Goal: Task Accomplishment & Management: Complete application form

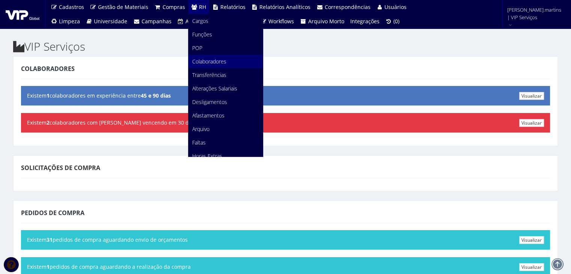
click at [209, 58] on span "Colaboradores" at bounding box center [209, 61] width 34 height 7
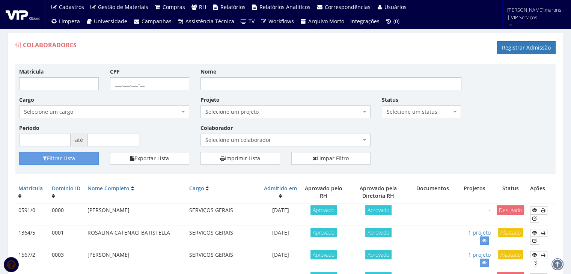
click at [227, 142] on span "Selecione um colaborador" at bounding box center [283, 140] width 156 height 8
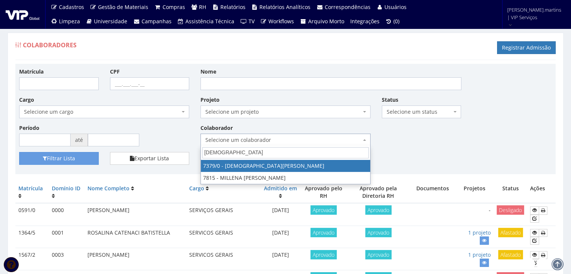
type input "CRISTI"
select select "1061"
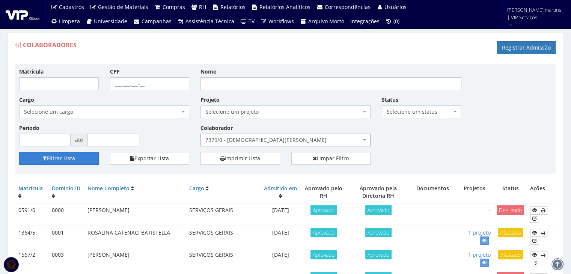
click at [47, 157] on button "Filtrar Lista" at bounding box center [59, 158] width 80 height 13
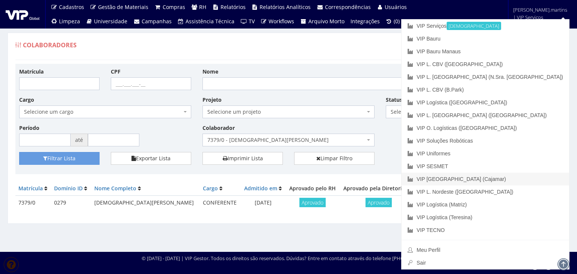
click at [516, 179] on link "VIP [GEOGRAPHIC_DATA] (Cajamar)" at bounding box center [484, 179] width 167 height 13
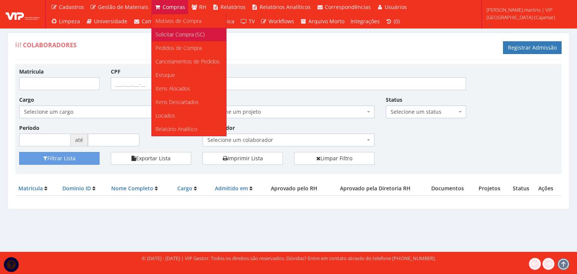
click at [160, 33] on span "Solicitar Compra (SC)" at bounding box center [179, 34] width 49 height 7
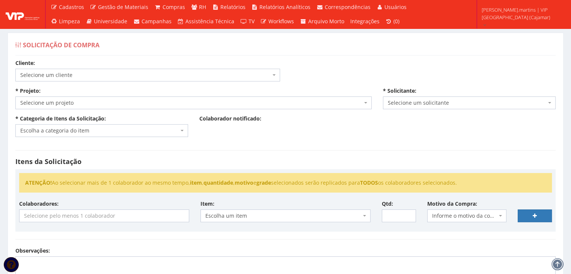
click at [164, 73] on span "Selecione um cliente" at bounding box center [145, 75] width 250 height 8
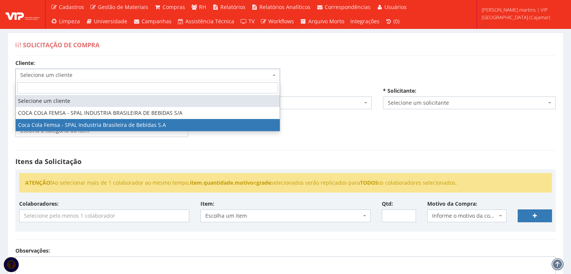
select select "51"
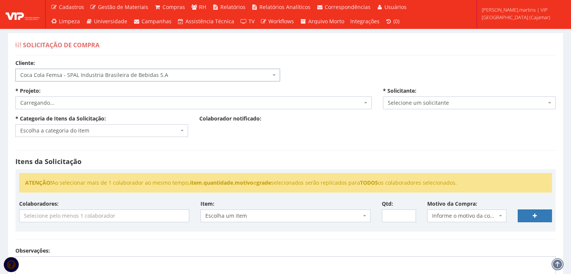
click at [126, 101] on span "Carregando..." at bounding box center [191, 103] width 342 height 8
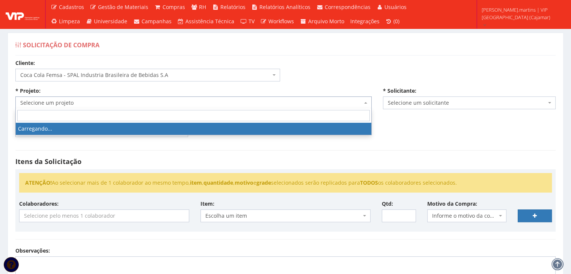
click at [126, 101] on span "Selecione um projeto" at bounding box center [191, 103] width 342 height 8
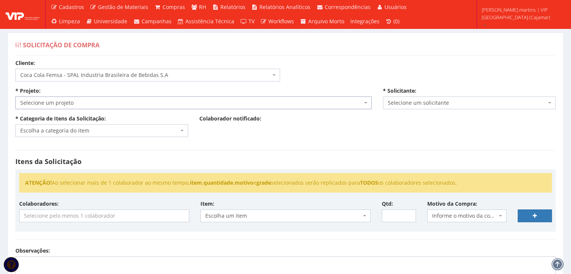
click at [126, 101] on span "Selecione um projeto" at bounding box center [191, 103] width 342 height 8
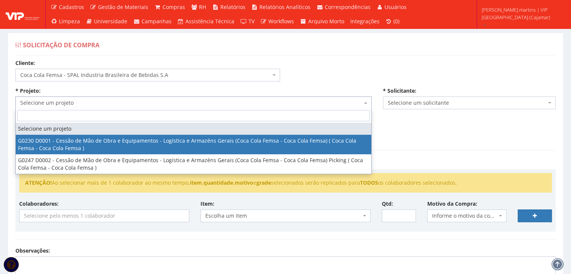
select select "230"
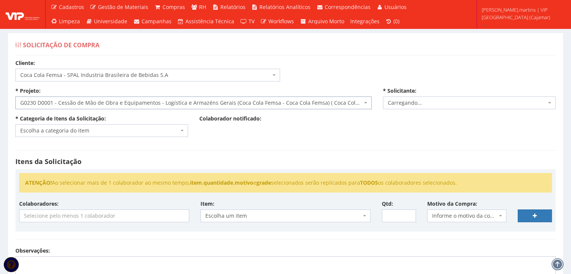
click at [105, 130] on span "Escolha a categoria do item" at bounding box center [99, 131] width 158 height 8
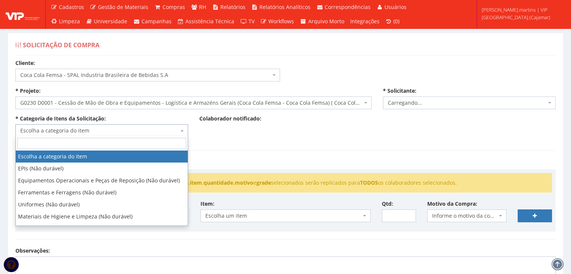
select select "2471"
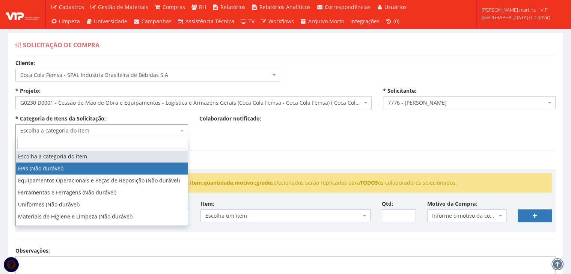
select select "1"
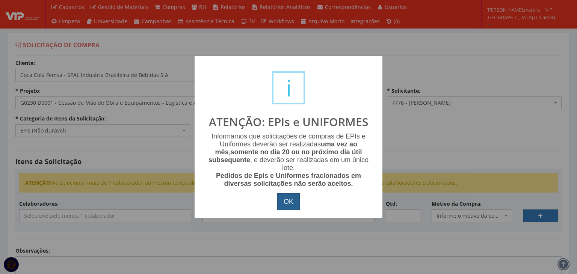
click at [286, 201] on button "OK" at bounding box center [288, 201] width 23 height 17
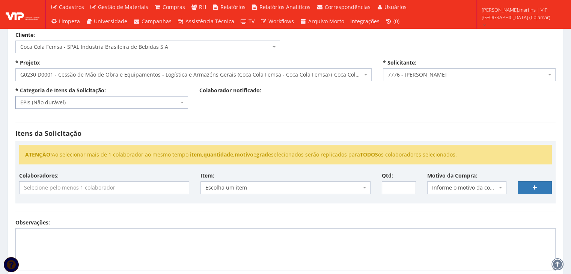
scroll to position [50, 0]
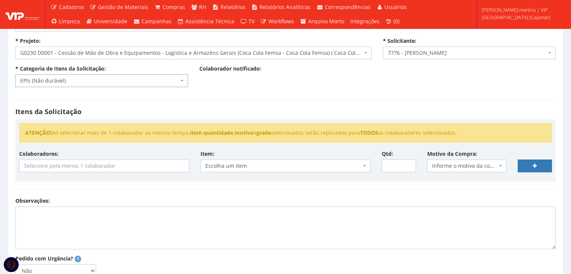
click at [123, 163] on input "search" at bounding box center [104, 166] width 169 height 12
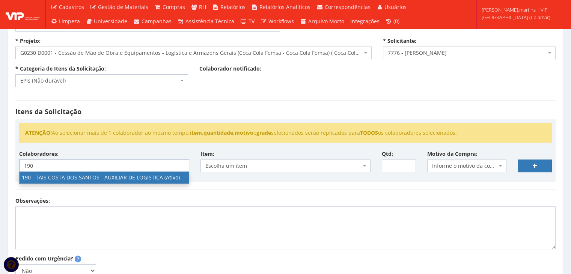
type input "190"
select select "4088"
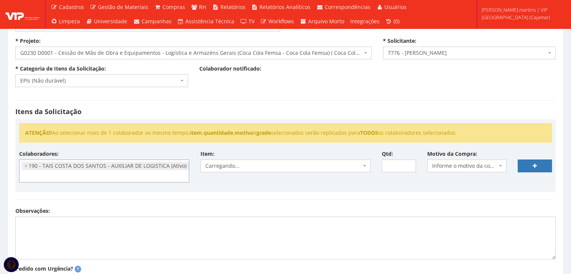
scroll to position [561, 0]
click at [452, 163] on span "Informe o motivo da compra" at bounding box center [464, 166] width 65 height 8
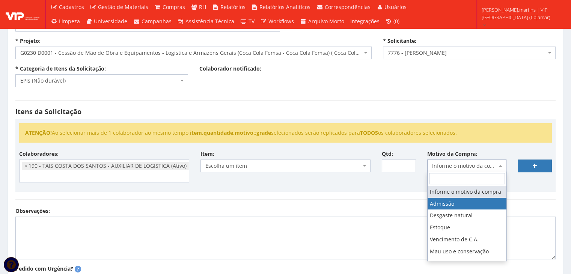
drag, startPoint x: 453, startPoint y: 211, endPoint x: 422, endPoint y: 191, distance: 38.0
select select "1"
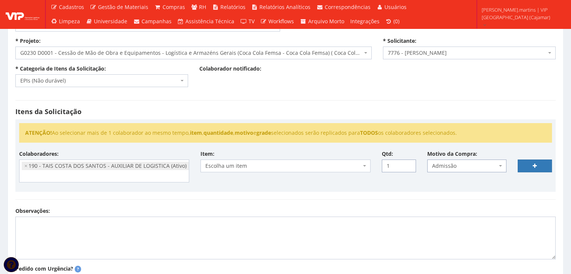
type input "1"
click at [408, 163] on input "1" at bounding box center [399, 166] width 34 height 13
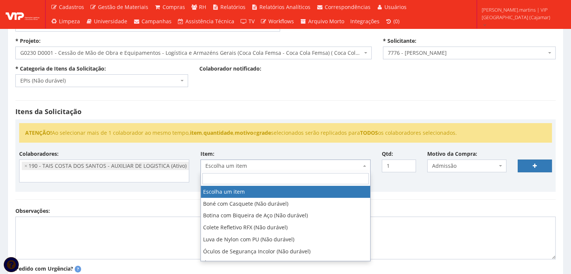
click at [336, 167] on span "Escolha um item" at bounding box center [283, 166] width 156 height 8
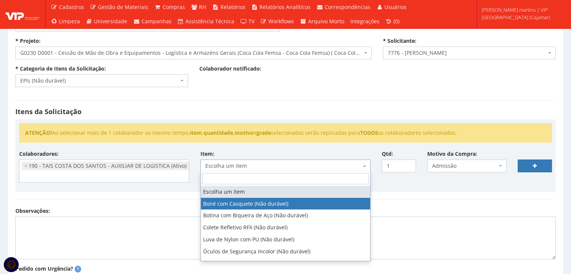
select select "41"
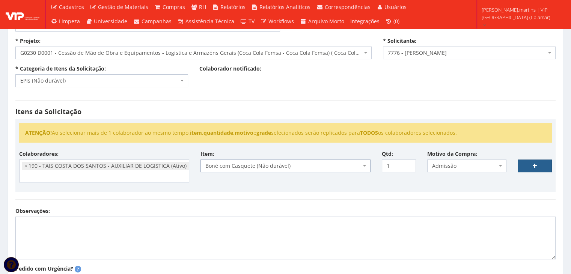
click at [536, 169] on link at bounding box center [535, 166] width 34 height 13
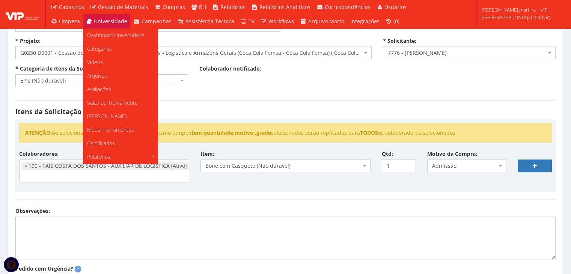
select select
type input "0"
select select
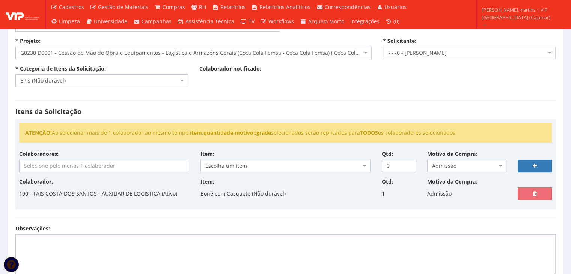
click at [164, 160] on input "search" at bounding box center [104, 166] width 169 height 12
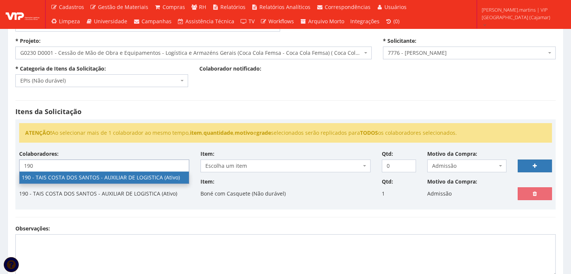
type input "190"
select select "4088"
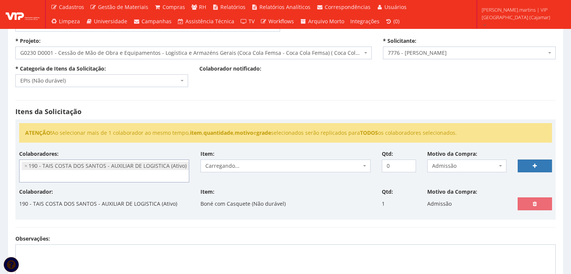
click at [229, 164] on span "Carregando..." at bounding box center [283, 166] width 156 height 8
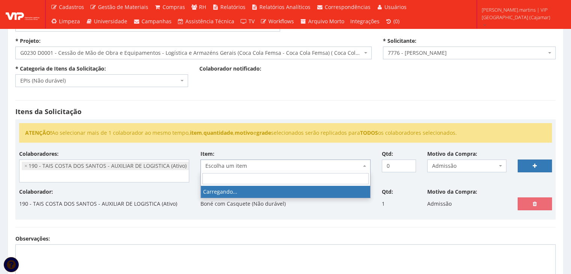
click at [253, 166] on span "Escolha um item" at bounding box center [283, 166] width 156 height 8
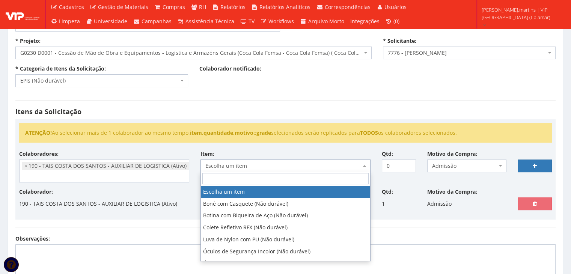
click at [254, 165] on span "Escolha um item" at bounding box center [283, 166] width 156 height 8
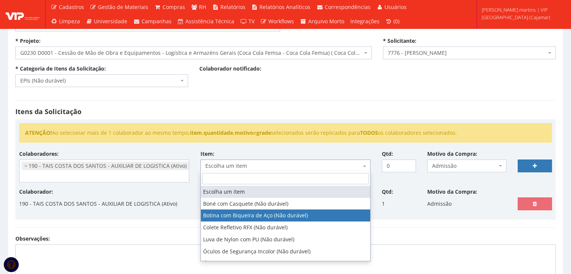
select select "46"
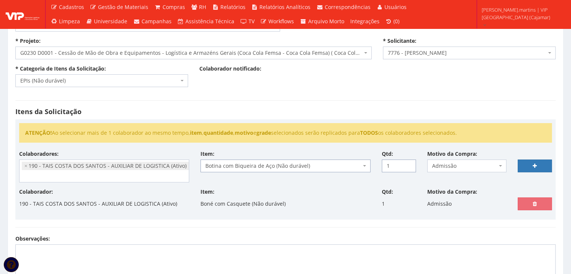
type input "1"
click at [408, 163] on input "1" at bounding box center [399, 166] width 34 height 13
click at [527, 162] on link at bounding box center [535, 166] width 34 height 13
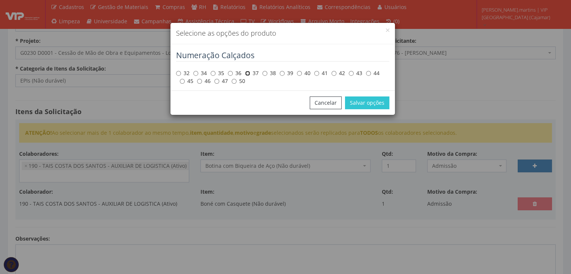
click at [248, 72] on input "37" at bounding box center [247, 73] width 5 height 5
radio input "true"
click at [360, 105] on button "Salvar opções" at bounding box center [367, 102] width 44 height 13
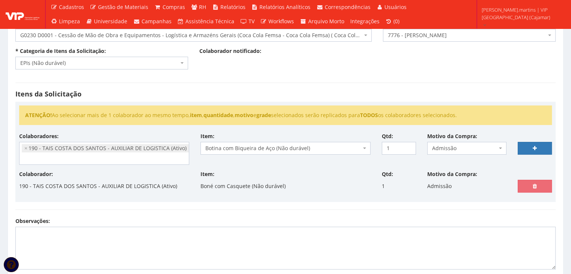
scroll to position [100, 0]
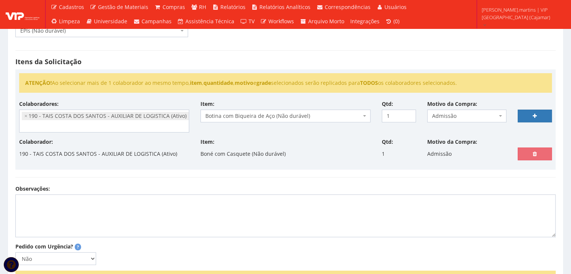
select select
type input "0"
select select
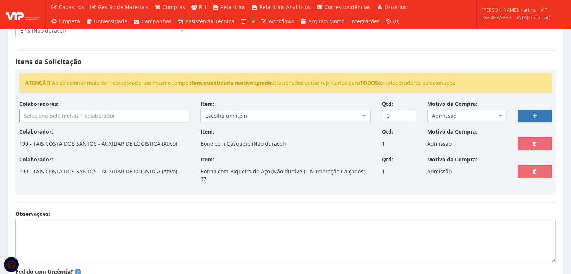
click at [144, 114] on input "search" at bounding box center [104, 116] width 169 height 12
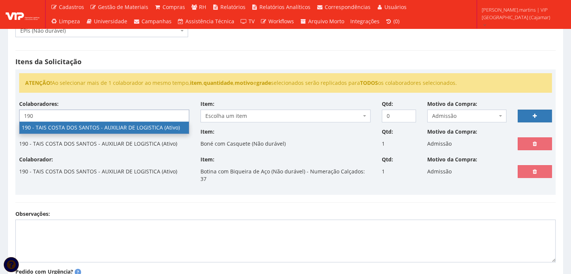
type input "190"
select select "4088"
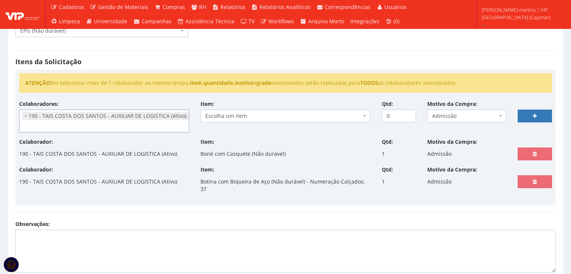
click at [305, 113] on span "Escolha um item" at bounding box center [283, 116] width 156 height 8
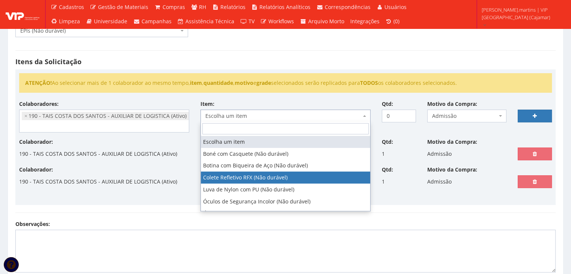
select select "104"
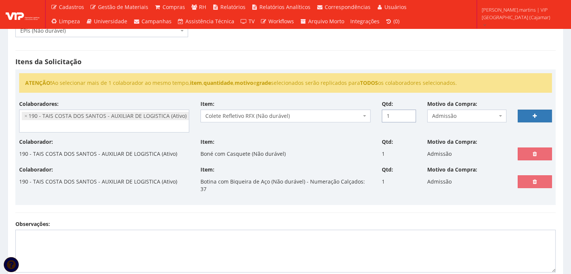
type input "1"
click at [408, 112] on input "1" at bounding box center [399, 116] width 34 height 13
click at [529, 116] on link at bounding box center [535, 116] width 34 height 13
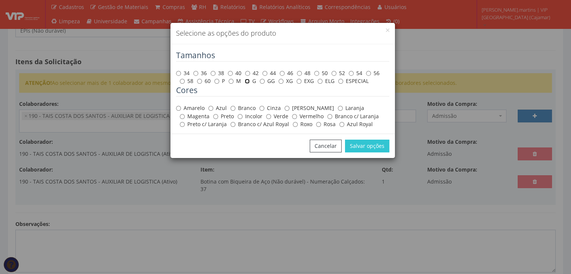
click at [245, 81] on input "G" at bounding box center [247, 81] width 5 height 5
radio input "true"
click at [188, 108] on label "Amarelo" at bounding box center [190, 108] width 29 height 8
click at [181, 108] on input "Amarelo" at bounding box center [178, 108] width 5 height 5
radio input "true"
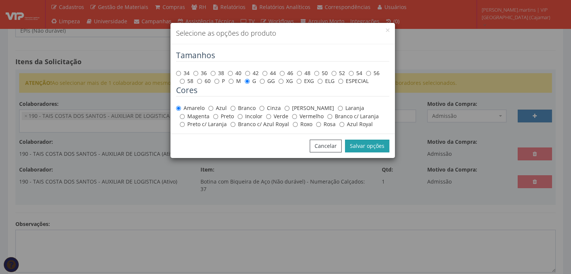
click at [362, 146] on button "Salvar opções" at bounding box center [367, 146] width 44 height 13
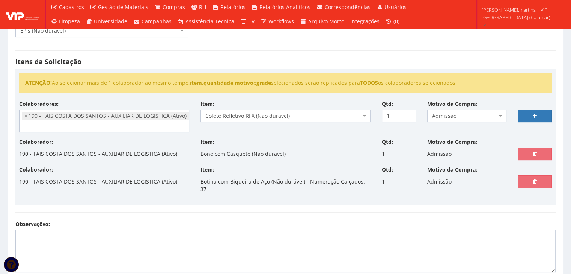
select select
type input "0"
select select
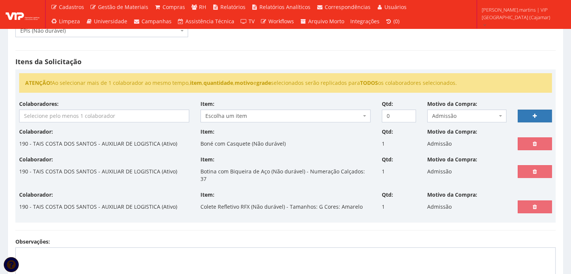
click at [119, 117] on input "search" at bounding box center [104, 116] width 169 height 12
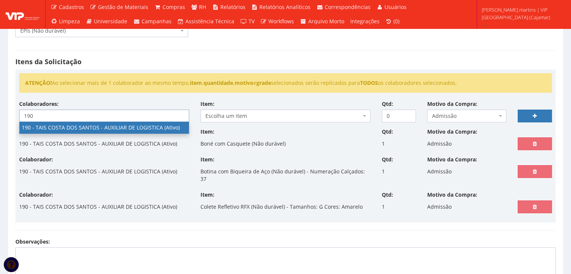
type input "190"
select select "4088"
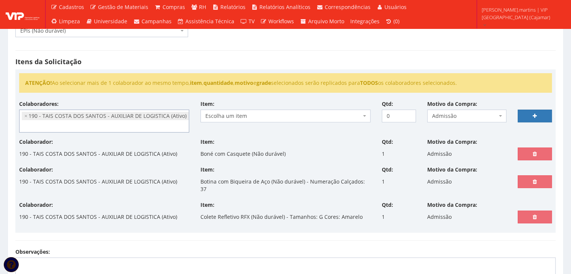
click at [251, 114] on span "Escolha um item" at bounding box center [283, 116] width 156 height 8
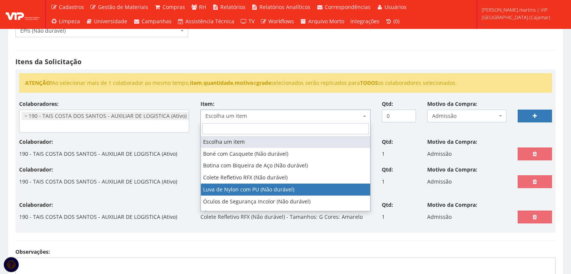
select select "216"
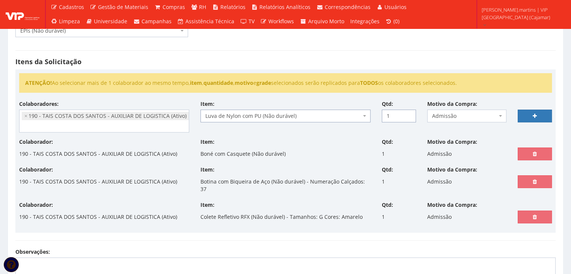
click at [408, 113] on input "1" at bounding box center [399, 116] width 34 height 13
click at [408, 113] on input "2" at bounding box center [399, 116] width 34 height 13
type input "3"
click at [408, 113] on input "3" at bounding box center [399, 116] width 34 height 13
click at [533, 115] on icon at bounding box center [535, 115] width 4 height 5
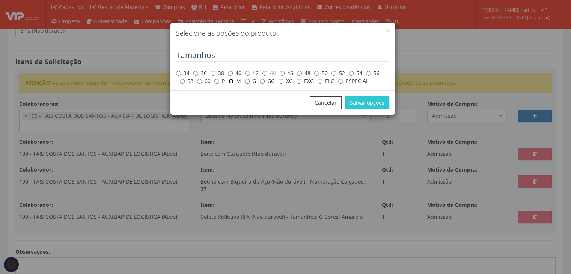
click at [231, 81] on input "M" at bounding box center [231, 81] width 5 height 5
radio input "true"
click at [366, 105] on button "Salvar opções" at bounding box center [367, 102] width 44 height 13
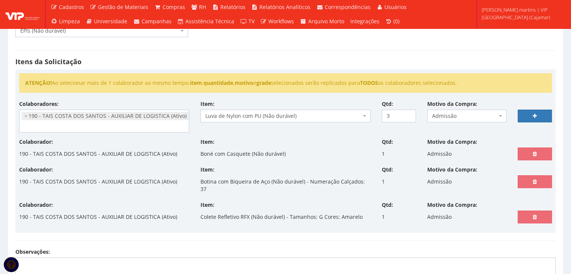
select select
type input "0"
select select
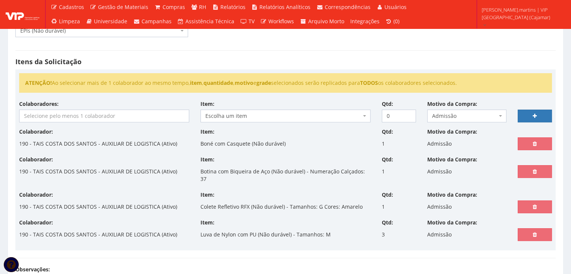
click at [121, 116] on input "search" at bounding box center [104, 116] width 169 height 12
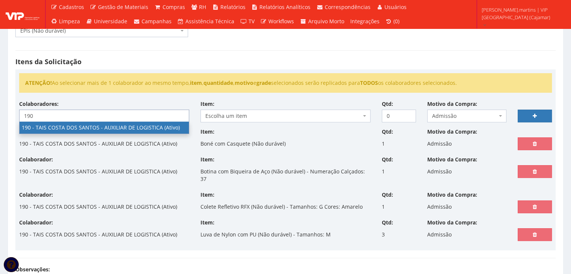
type input "190"
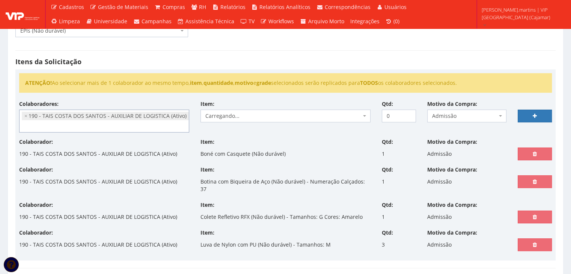
select select "4088"
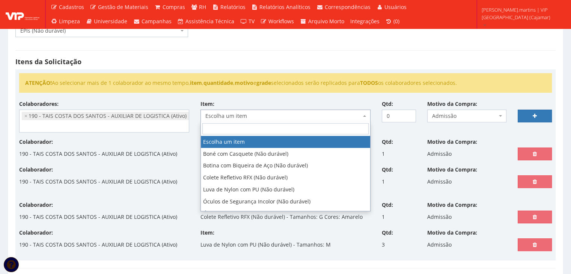
click at [242, 113] on span "Escolha um item" at bounding box center [283, 116] width 156 height 8
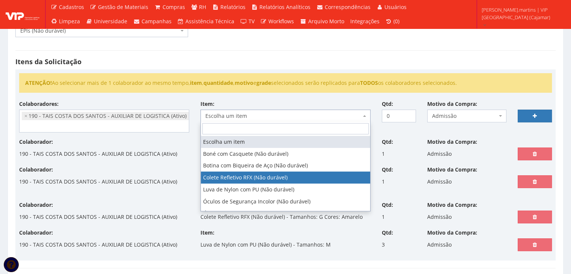
scroll to position [29, 0]
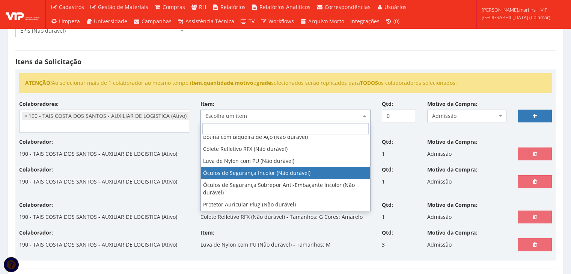
select select "246"
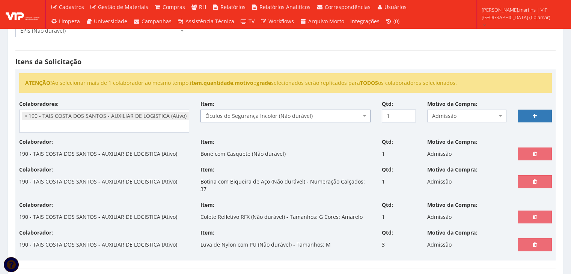
type input "1"
click at [408, 112] on input "1" at bounding box center [399, 116] width 34 height 13
click at [539, 115] on link at bounding box center [535, 116] width 34 height 13
select select
type input "0"
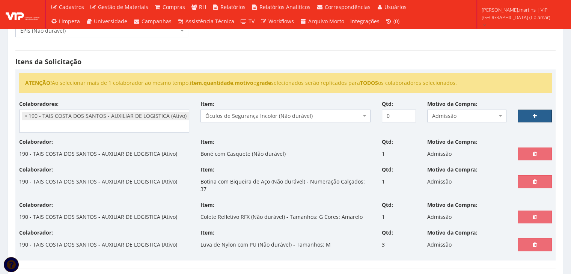
select select
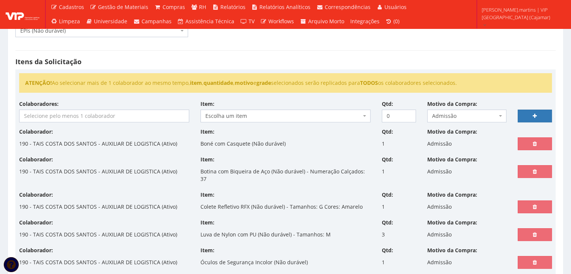
click at [102, 114] on input "search" at bounding box center [104, 116] width 169 height 12
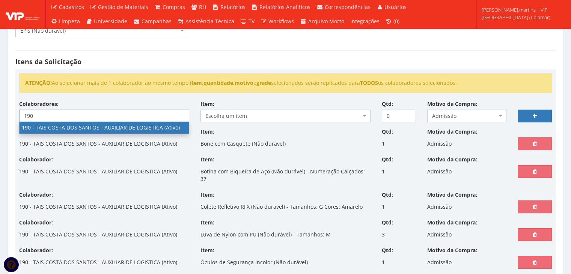
type input "190"
select select "4088"
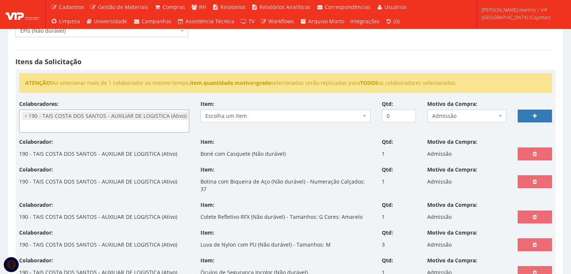
click at [233, 112] on span "Escolha um item" at bounding box center [283, 116] width 156 height 8
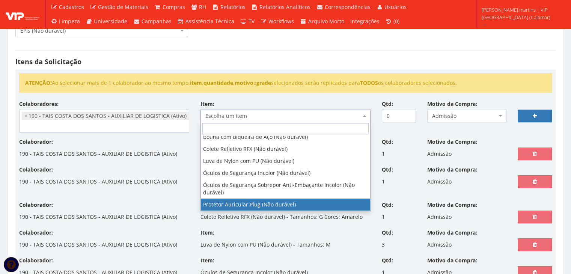
select select "292"
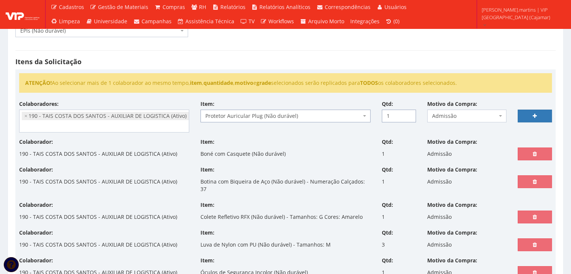
click at [409, 113] on input "1" at bounding box center [399, 116] width 34 height 13
click at [409, 113] on input "2" at bounding box center [399, 116] width 34 height 13
type input "3"
click at [409, 113] on input "3" at bounding box center [399, 116] width 34 height 13
click at [535, 110] on link at bounding box center [535, 116] width 34 height 13
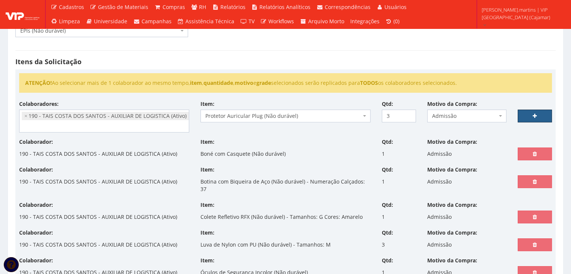
select select
type input "0"
select select
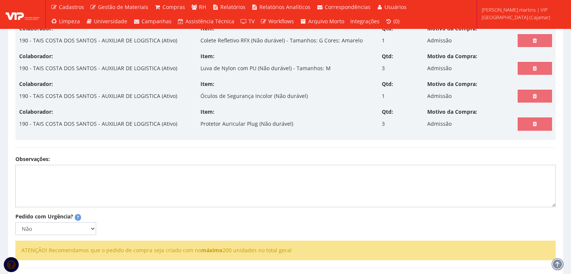
scroll to position [316, 0]
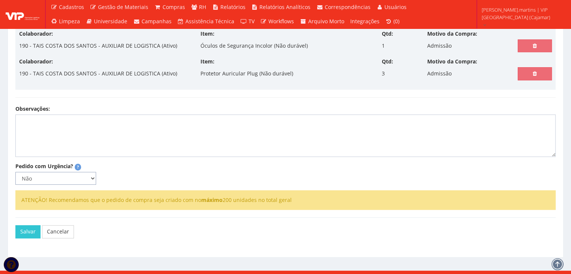
drag, startPoint x: 88, startPoint y: 171, endPoint x: 83, endPoint y: 175, distance: 7.2
click at [88, 172] on select "Não Sim" at bounding box center [55, 178] width 81 height 13
select select "1"
click at [15, 172] on select "Não Sim" at bounding box center [55, 178] width 81 height 13
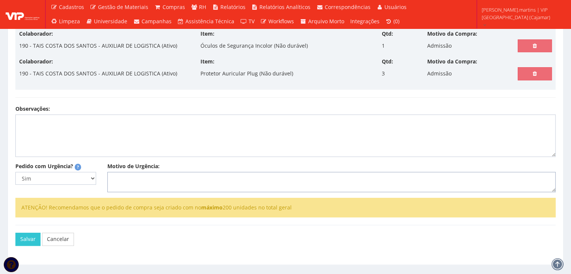
click at [118, 174] on textarea "Motivo de Urgência:" at bounding box center [331, 182] width 448 height 20
type textarea "Admissão"
click at [26, 233] on button "Salvar" at bounding box center [27, 239] width 25 height 13
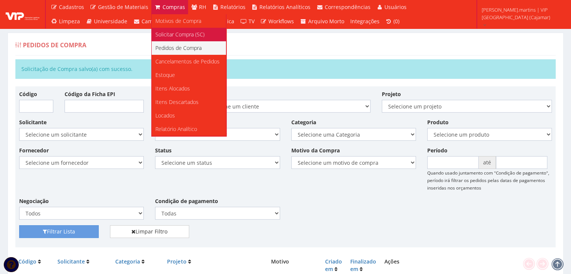
click at [175, 29] on link "Solicitar Compra (SC)" at bounding box center [189, 35] width 74 height 14
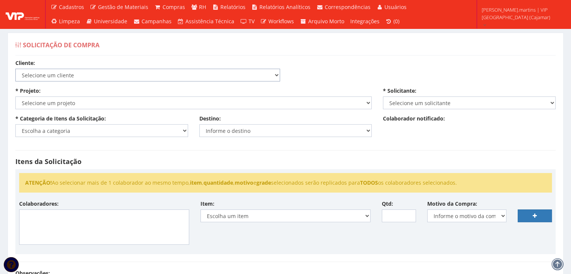
click at [127, 74] on select "Selecione um cliente COCA COLA FEMSA - SPAL INDUSTRIA BRASILEIRA DE BEBIDAS S/A…" at bounding box center [147, 75] width 265 height 13
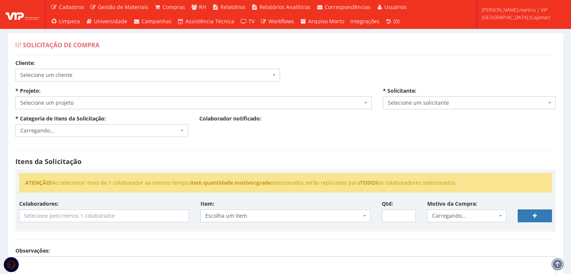
select select "51"
click at [15, 68] on select "Selecione um cliente COCA COLA FEMSA - SPAL INDUSTRIA BRASILEIRA DE BEBIDAS S/A…" at bounding box center [15, 68] width 0 height 0
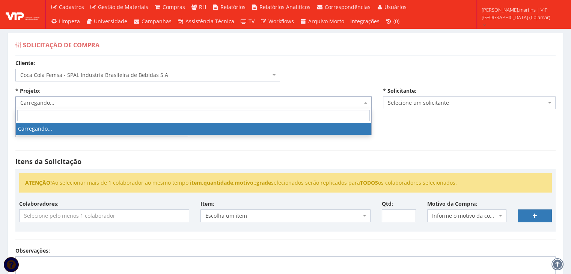
click at [101, 101] on span "Carregando..." at bounding box center [191, 103] width 342 height 8
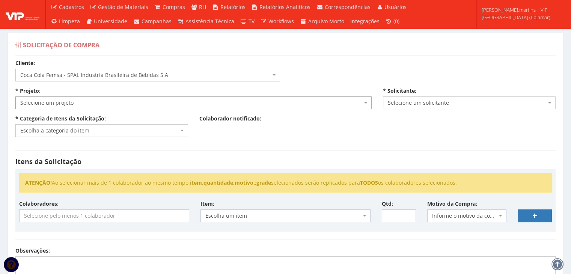
click at [101, 101] on span "Selecione um projeto" at bounding box center [191, 103] width 342 height 8
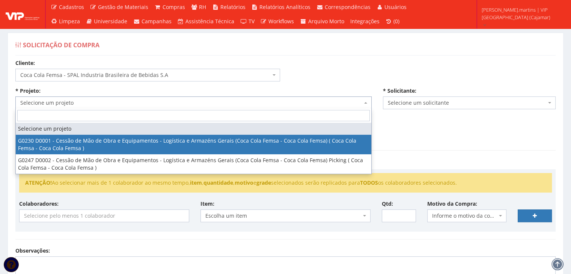
select select "230"
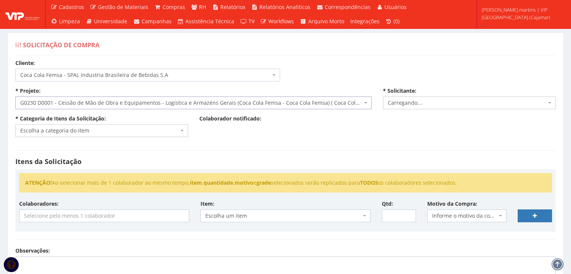
click at [90, 128] on span "Escolha a categoria do item" at bounding box center [99, 131] width 158 height 8
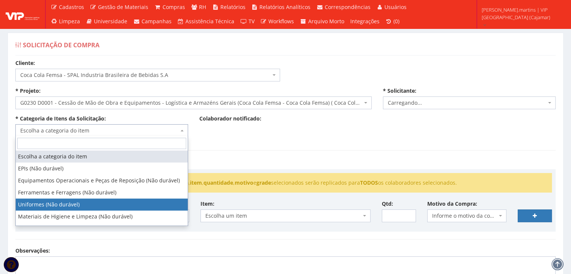
select select "4"
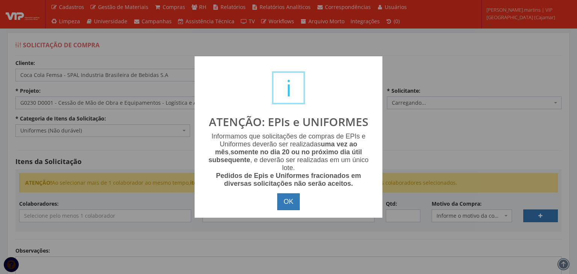
select select "2471"
click at [288, 205] on button "OK" at bounding box center [288, 201] width 23 height 17
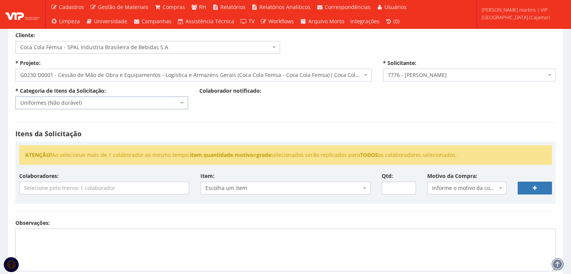
scroll to position [125, 0]
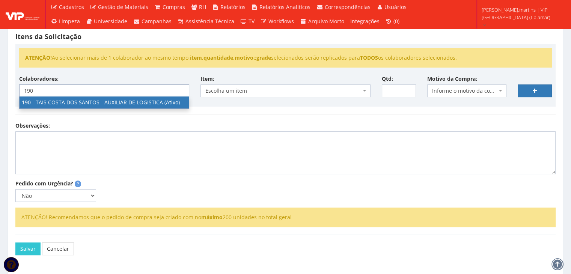
type input "190"
select select "4088"
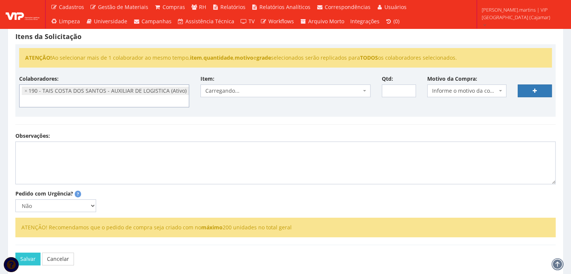
scroll to position [440, 0]
click at [444, 89] on span "Informe o motivo da compra" at bounding box center [464, 91] width 65 height 8
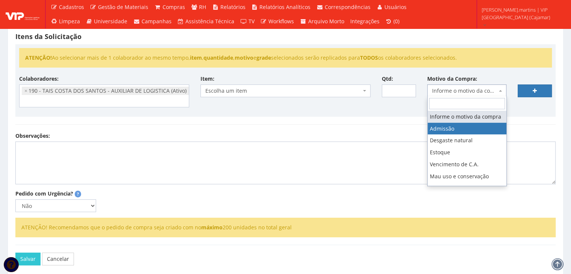
select select "1"
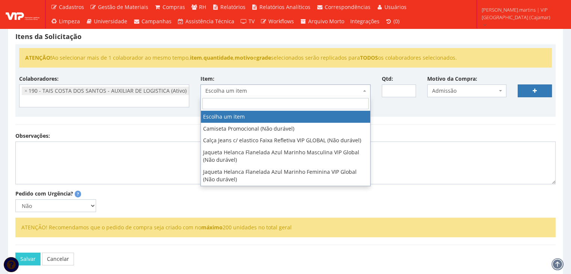
click at [346, 95] on span "Escolha um item" at bounding box center [285, 90] width 170 height 13
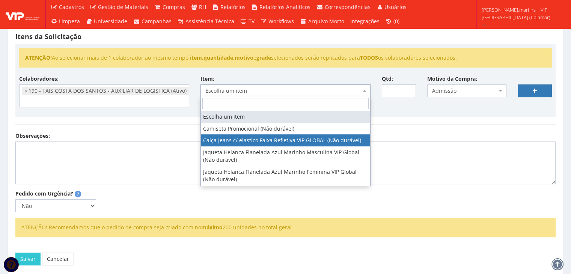
select select "2326"
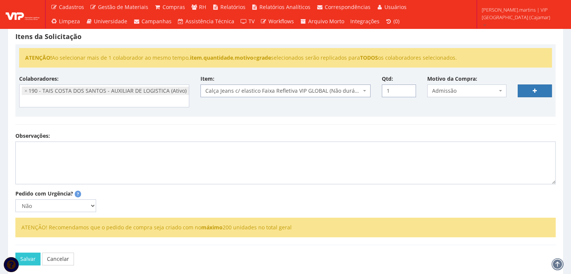
click at [408, 86] on input "1" at bounding box center [399, 90] width 34 height 13
type input "2"
click at [408, 86] on input "2" at bounding box center [399, 90] width 34 height 13
click at [541, 87] on link at bounding box center [535, 90] width 34 height 13
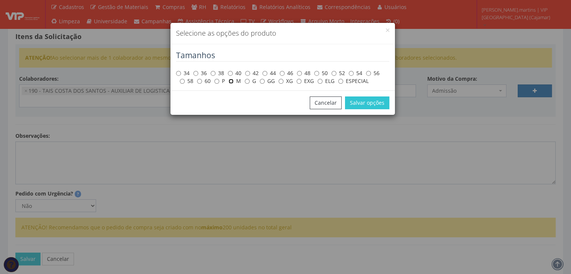
click at [230, 83] on input "M" at bounding box center [231, 81] width 5 height 5
radio input "true"
click at [361, 102] on button "Salvar opções" at bounding box center [367, 102] width 44 height 13
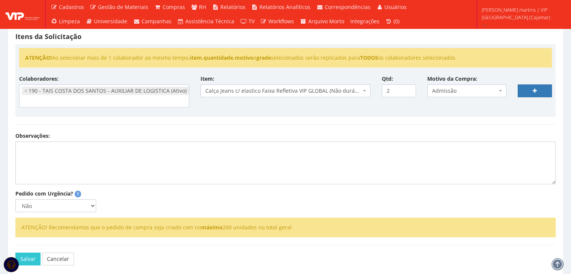
select select
type input "0"
select select
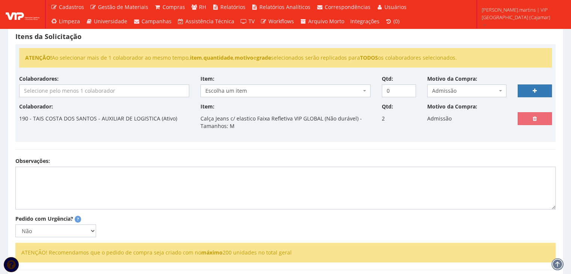
click at [92, 87] on input "search" at bounding box center [104, 91] width 169 height 12
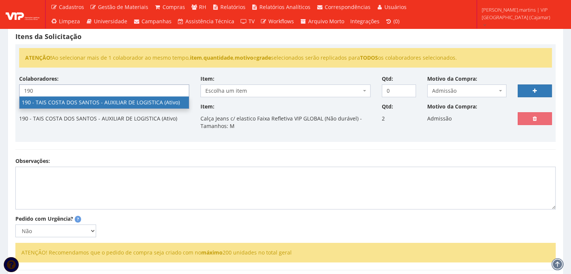
type input "190"
select select "4088"
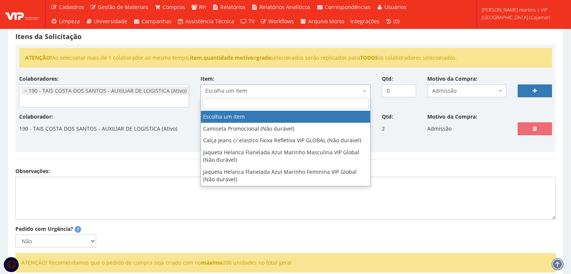
click at [225, 91] on span "Escolha um item" at bounding box center [283, 91] width 156 height 8
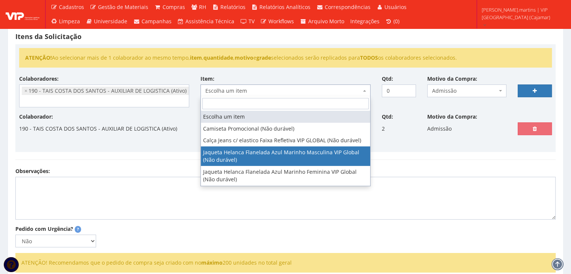
scroll to position [20, 0]
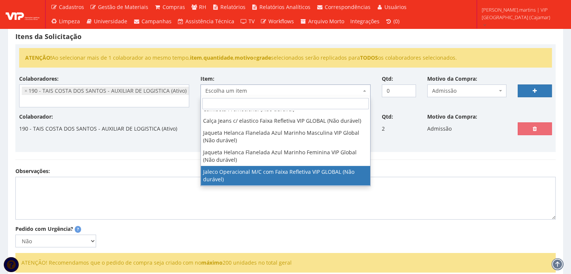
select select "2376"
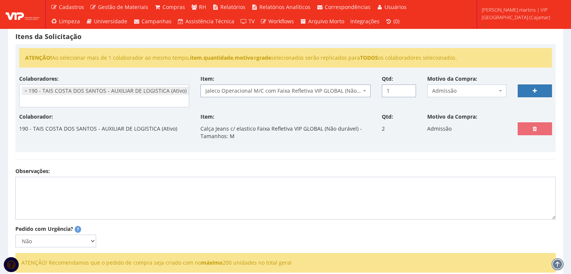
click at [409, 87] on input "1" at bounding box center [399, 90] width 34 height 13
type input "2"
click at [409, 87] on input "2" at bounding box center [399, 90] width 34 height 13
click at [542, 87] on link at bounding box center [535, 90] width 34 height 13
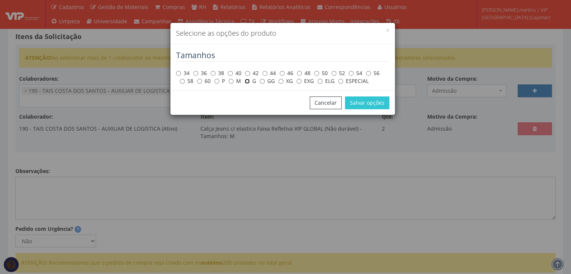
click at [247, 82] on input "G" at bounding box center [247, 81] width 5 height 5
radio input "true"
click at [374, 101] on button "Salvar opções" at bounding box center [367, 102] width 44 height 13
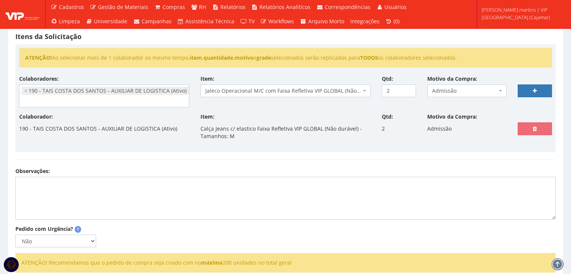
select select
type input "0"
select select
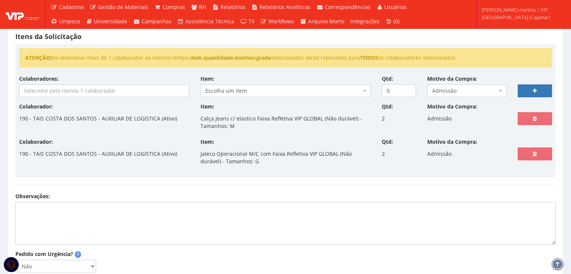
click at [68, 93] on input "search" at bounding box center [104, 91] width 169 height 12
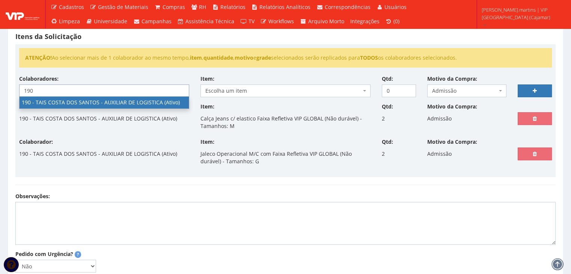
type input "190"
select select "4088"
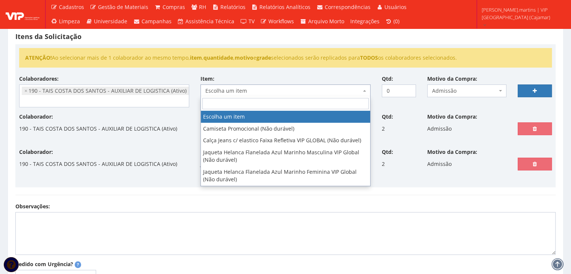
click at [222, 87] on span "Escolha um item" at bounding box center [283, 91] width 156 height 8
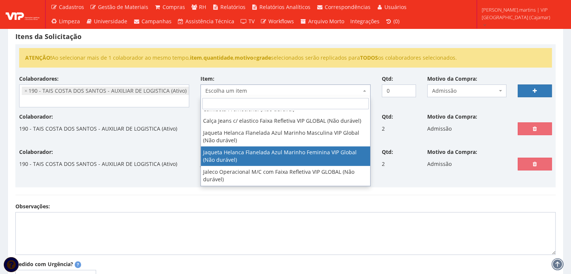
select select "2339"
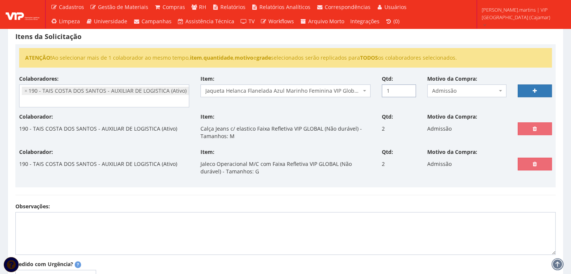
drag, startPoint x: 408, startPoint y: 87, endPoint x: 421, endPoint y: 86, distance: 12.9
type input "1"
click at [408, 87] on input "1" at bounding box center [399, 90] width 34 height 13
click at [535, 90] on icon at bounding box center [535, 90] width 4 height 5
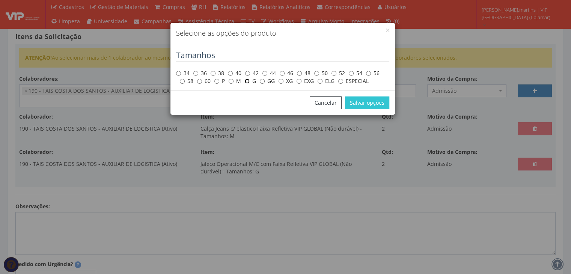
click at [248, 81] on input "G" at bounding box center [247, 81] width 5 height 5
radio input "true"
click at [365, 100] on button "Salvar opções" at bounding box center [367, 102] width 44 height 13
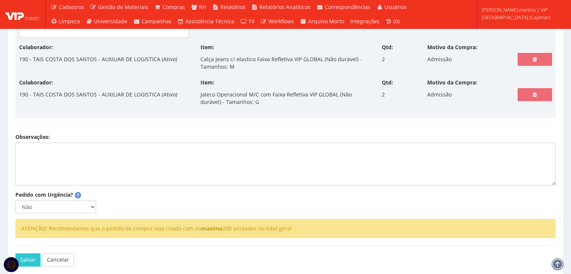
scroll to position [230, 0]
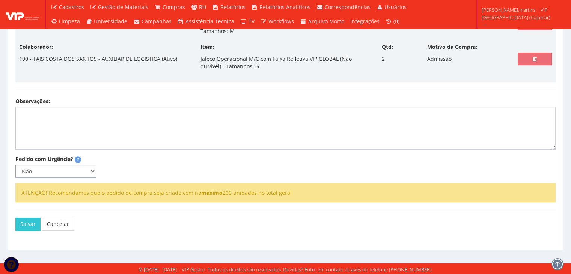
click at [77, 167] on select "Não Sim" at bounding box center [55, 171] width 81 height 13
select select "1"
click at [15, 165] on select "Não Sim" at bounding box center [55, 171] width 81 height 13
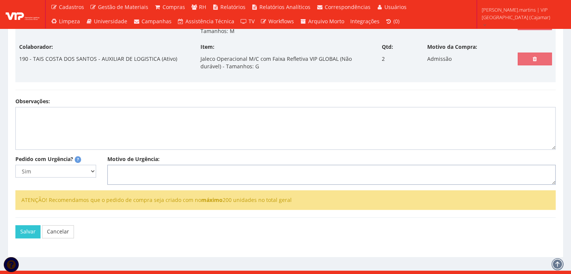
click at [150, 180] on textarea "Motivo de Urgência:" at bounding box center [331, 175] width 448 height 20
type textarea "ad"
select select
type input "0"
select select
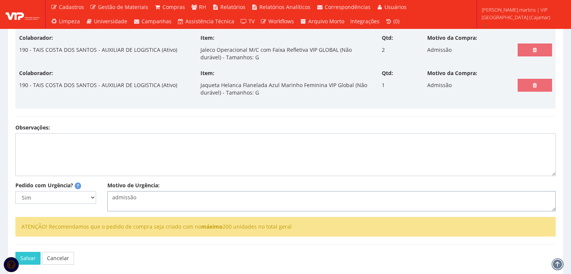
scroll to position [263, 0]
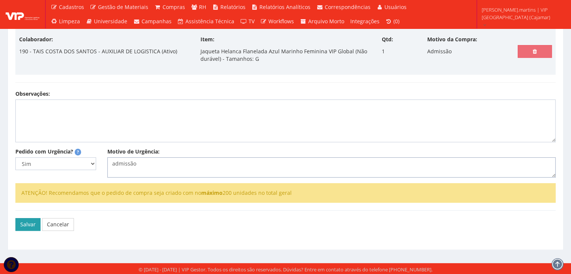
type textarea "admissão"
click at [16, 223] on button "Salvar" at bounding box center [27, 224] width 25 height 13
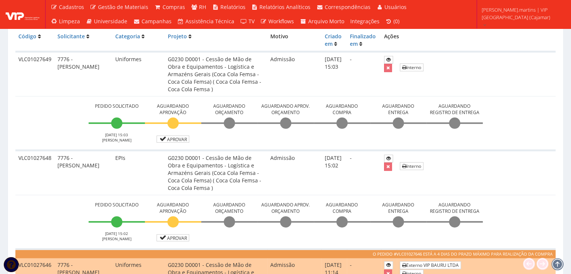
scroll to position [250, 0]
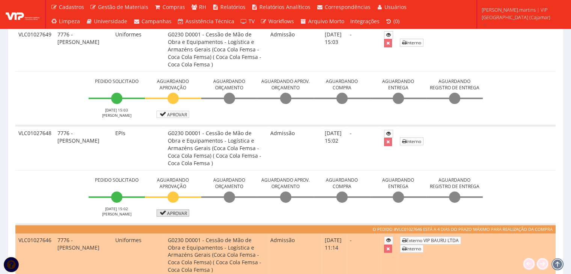
click at [174, 212] on link "Aprovar" at bounding box center [173, 212] width 33 height 7
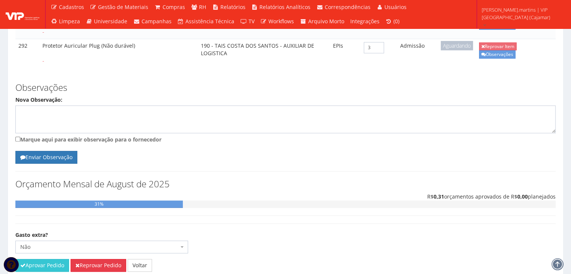
scroll to position [355, 0]
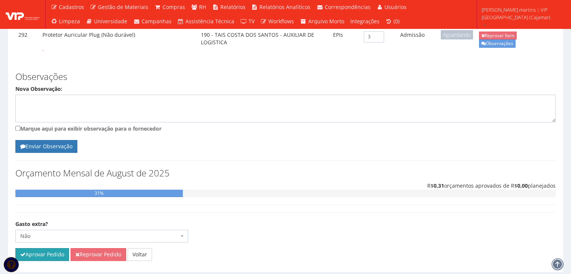
click at [59, 248] on button "Aprovar Pedido" at bounding box center [42, 254] width 54 height 13
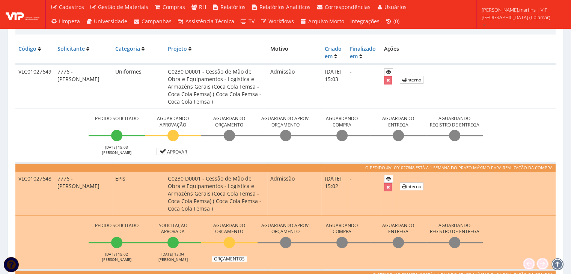
scroll to position [250, 0]
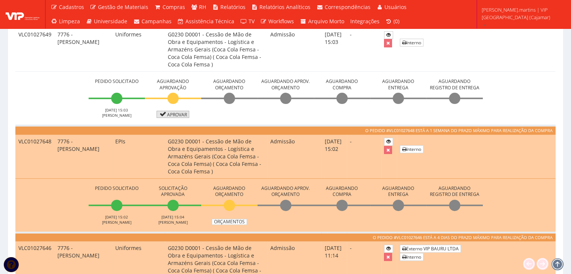
click at [167, 114] on link "Aprovar" at bounding box center [173, 114] width 33 height 7
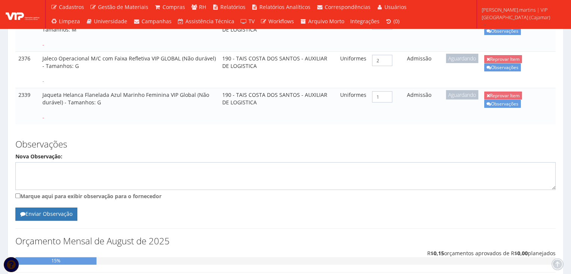
scroll to position [276, 0]
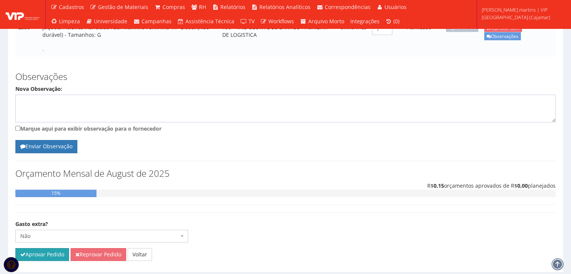
click at [39, 248] on button "Aprovar Pedido" at bounding box center [42, 254] width 54 height 13
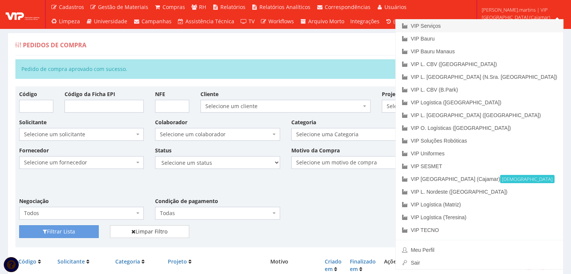
click at [511, 26] on link "VIP Serviços" at bounding box center [479, 26] width 167 height 13
